Goal: Find specific page/section

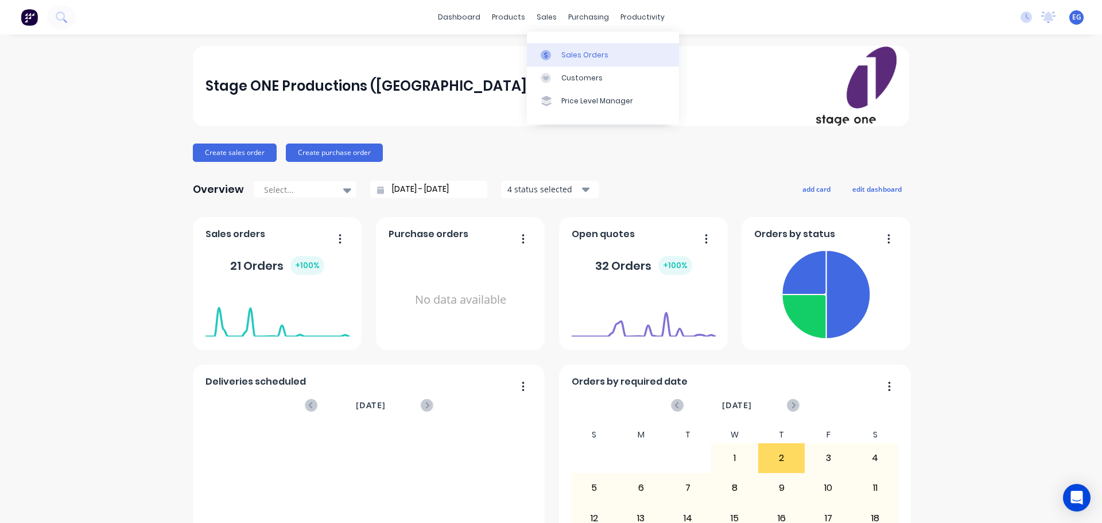
click at [568, 48] on link "Sales Orders" at bounding box center [603, 54] width 152 height 23
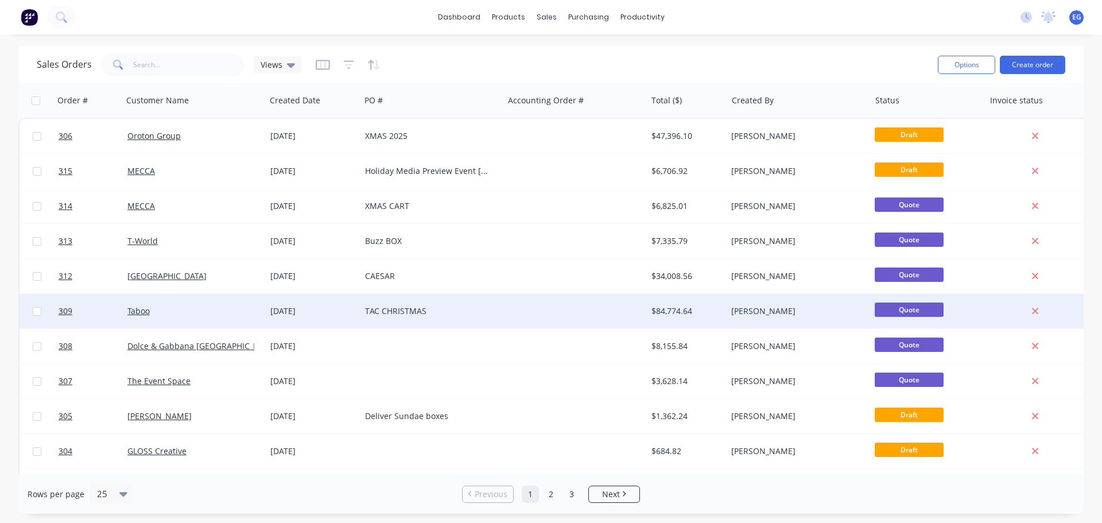
click at [424, 309] on div "TAC CHRISTMAS" at bounding box center [428, 310] width 127 height 11
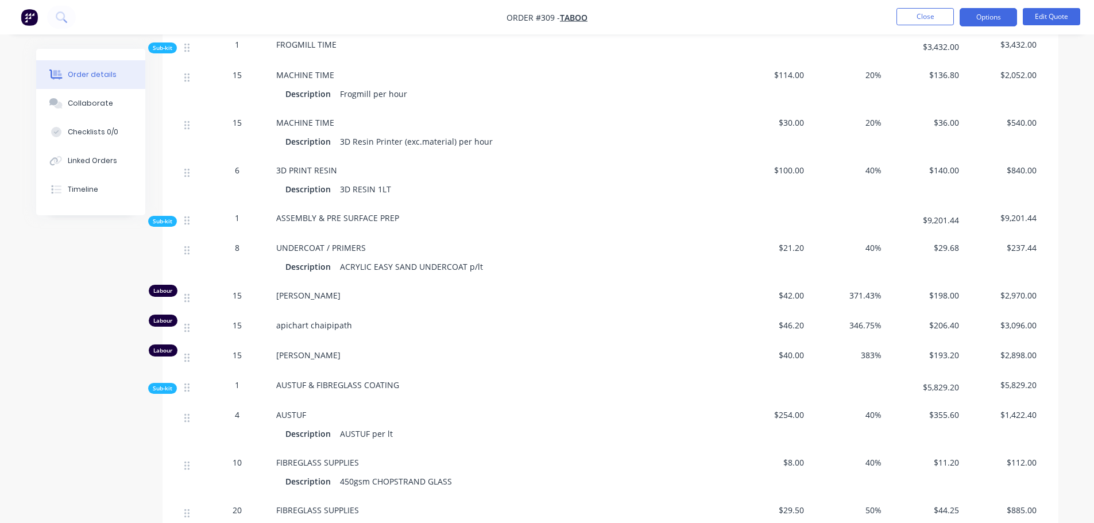
scroll to position [861, 0]
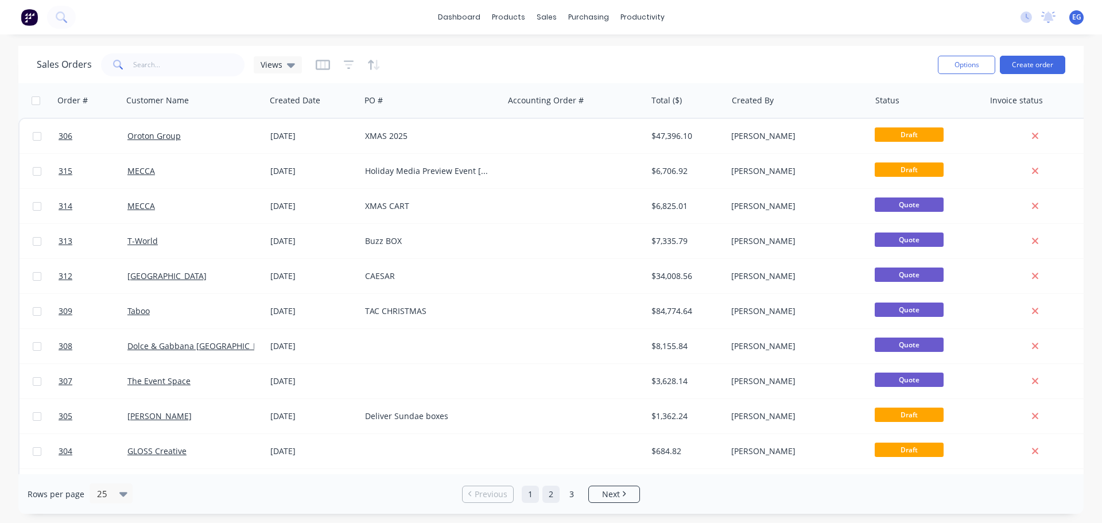
click at [555, 501] on link "2" at bounding box center [551, 494] width 17 height 17
